Goal: Find specific page/section: Find specific page/section

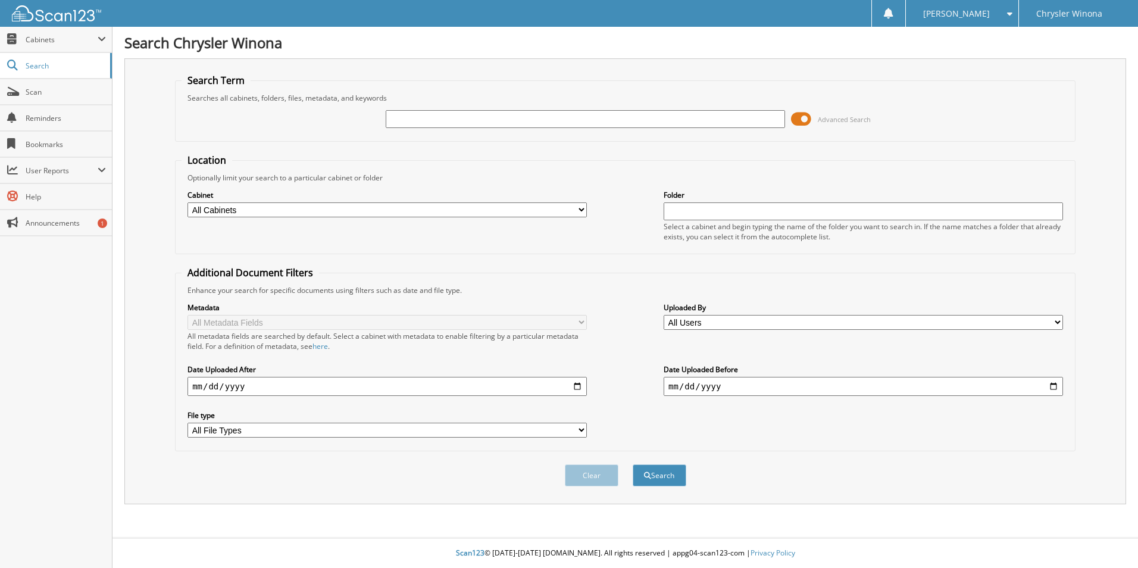
click at [581, 211] on select "All Cabinets CW ACCOUNTS PAYABLE CW F&I CW PARTS CW SERVICE RO CW WARRANTIES SL…" at bounding box center [386, 209] width 399 height 15
select select "45937"
click at [187, 202] on select "All Cabinets CW ACCOUNTS PAYABLE CW F&I CW PARTS CW SERVICE RO CW WARRANTIES SL…" at bounding box center [386, 209] width 399 height 15
click at [696, 212] on input "text" at bounding box center [863, 211] width 399 height 18
click at [633, 464] on button "Search" at bounding box center [660, 475] width 54 height 22
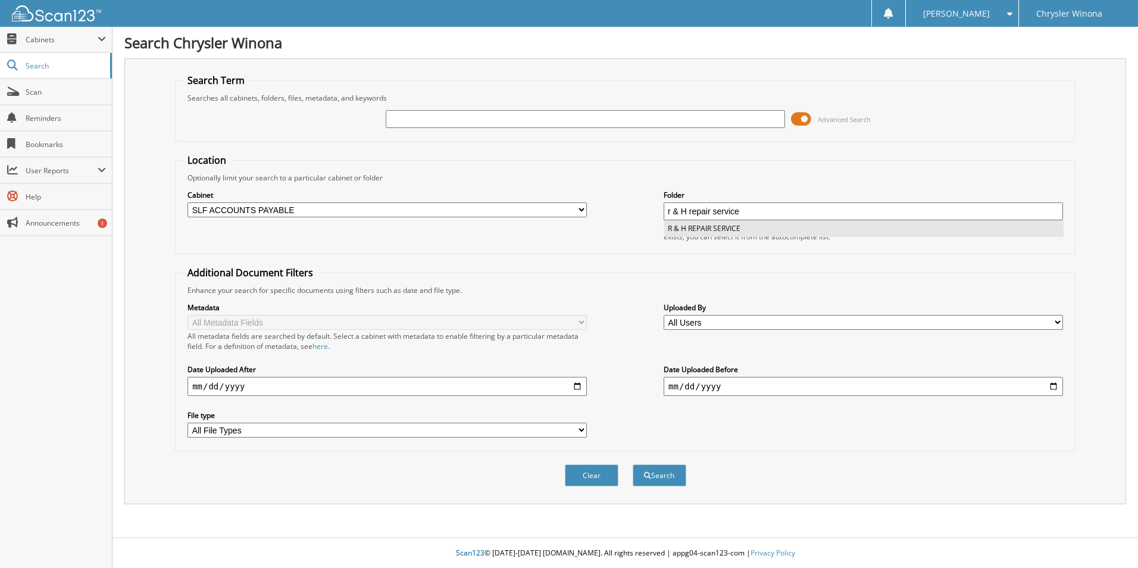
click at [719, 228] on li "R & H REPAIR SERVICE" at bounding box center [864, 228] width 398 height 16
type input "R & H REPAIR SERVICE"
click at [663, 468] on button "Search" at bounding box center [660, 475] width 54 height 22
click at [428, 114] on input "text" at bounding box center [585, 119] width 399 height 18
type input "r & H repair"
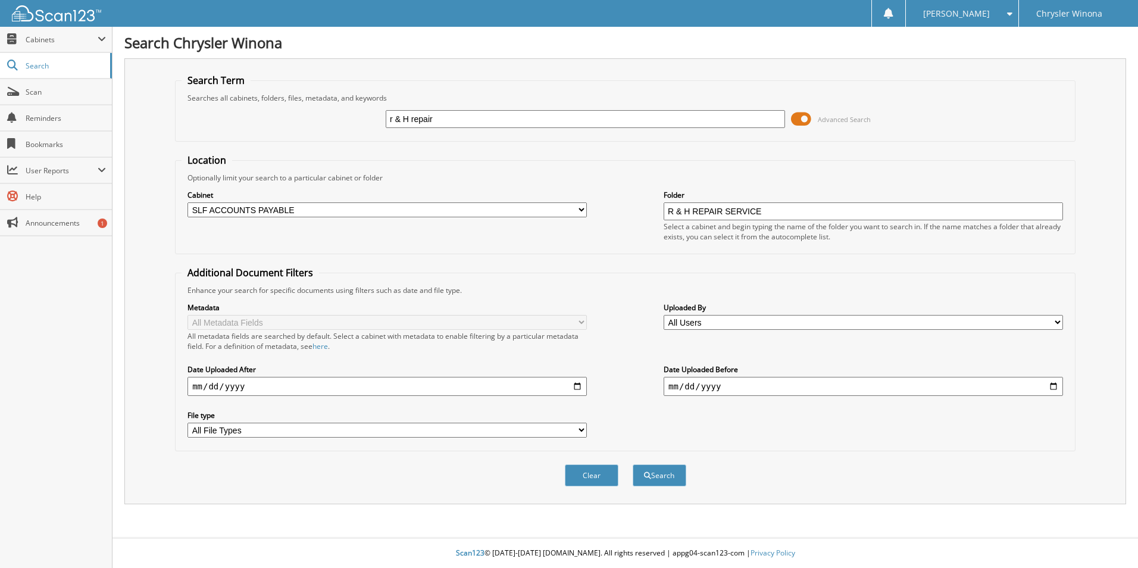
click at [633, 464] on button "Search" at bounding box center [660, 475] width 54 height 22
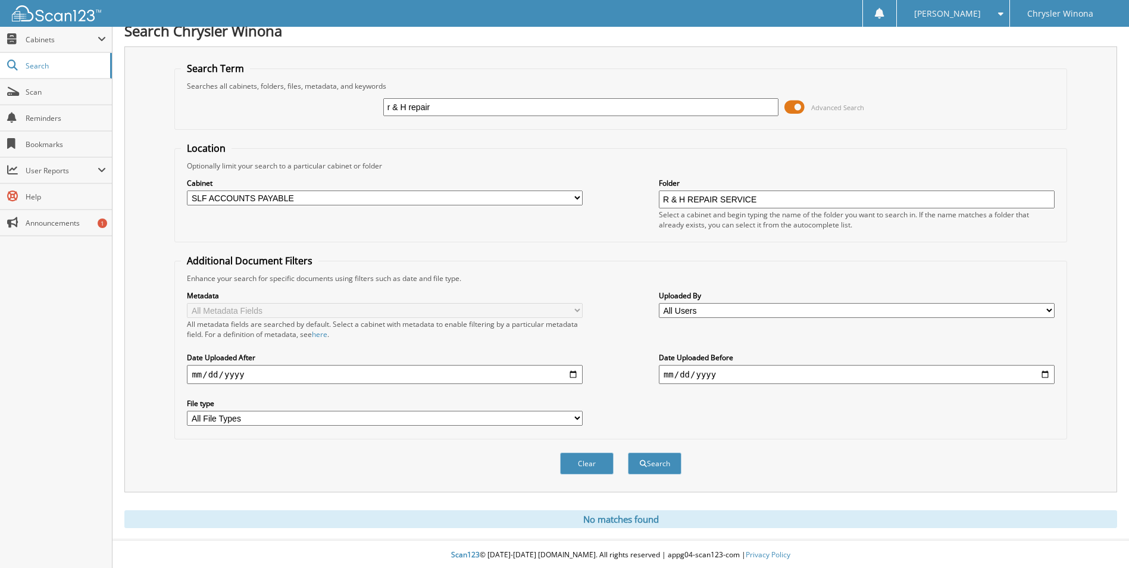
scroll to position [14, 0]
click at [796, 103] on span at bounding box center [794, 105] width 20 height 18
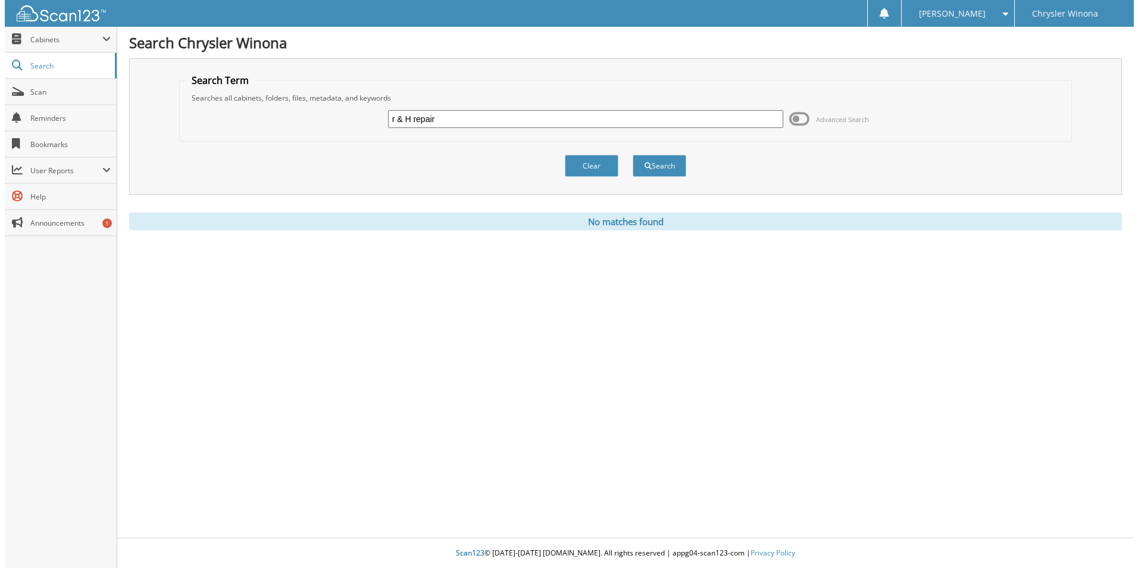
scroll to position [0, 0]
click at [61, 39] on span "Cabinets" at bounding box center [62, 40] width 72 height 10
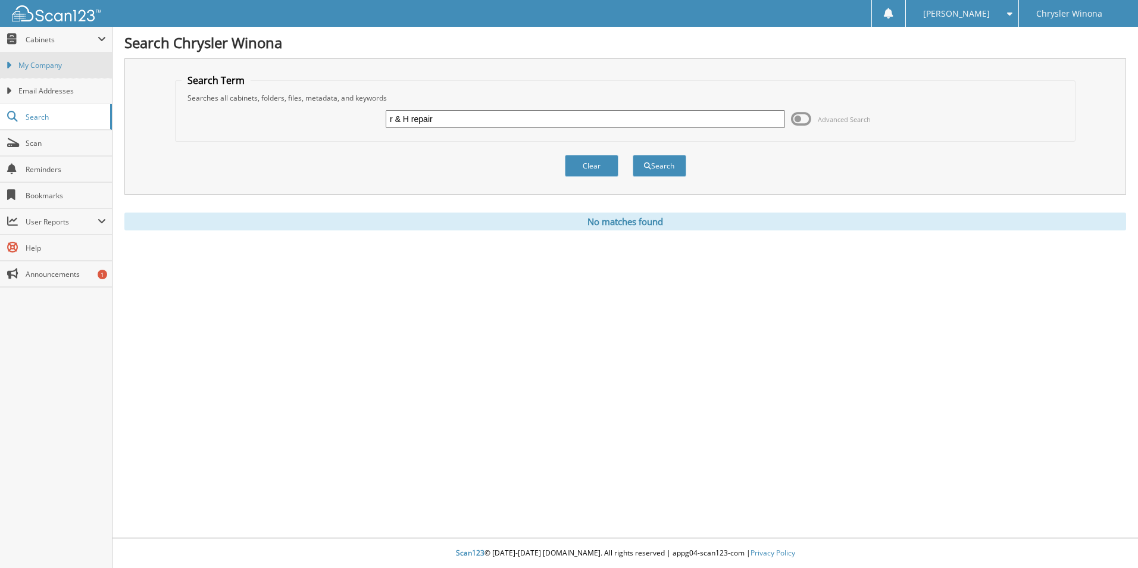
click at [42, 71] on link "My Company" at bounding box center [56, 65] width 112 height 26
